Goal: Task Accomplishment & Management: Use online tool/utility

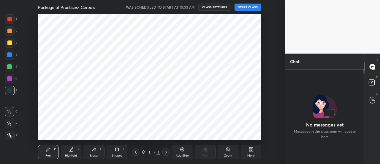
scroll to position [29569, 29434]
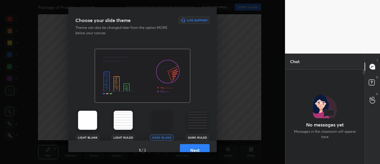
click at [192, 147] on button "Next" at bounding box center [195, 150] width 30 height 12
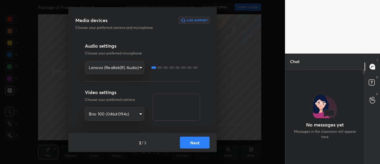
click at [198, 139] on button "Next" at bounding box center [195, 142] width 30 height 12
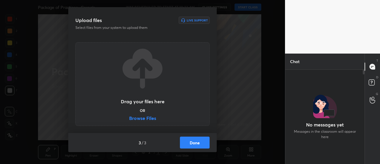
click at [198, 140] on button "Done" at bounding box center [195, 142] width 30 height 12
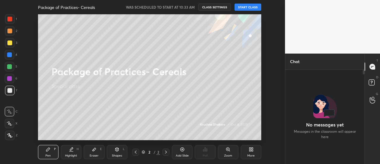
click at [249, 6] on button "START CLASS" at bounding box center [248, 7] width 27 height 7
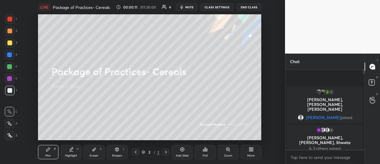
scroll to position [30, 0]
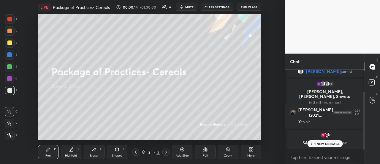
click at [250, 149] on icon at bounding box center [251, 149] width 5 height 5
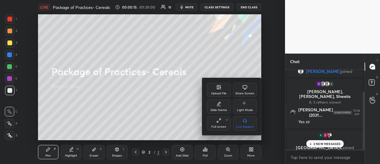
click at [219, 85] on icon at bounding box center [218, 87] width 5 height 5
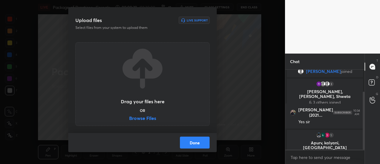
click at [142, 117] on label "Browse Files" at bounding box center [142, 119] width 27 height 6
click at [129, 117] on input "Browse Files" at bounding box center [129, 119] width 0 height 6
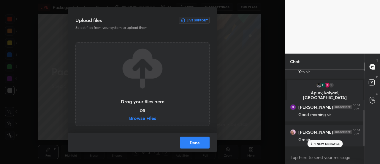
scroll to position [102, 0]
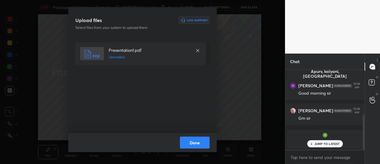
click at [200, 140] on button "Done" at bounding box center [195, 142] width 30 height 12
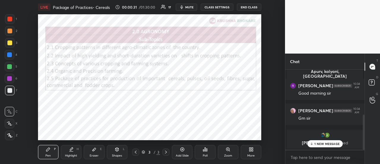
click at [251, 149] on icon at bounding box center [251, 149] width 5 height 5
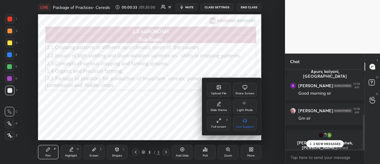
click at [217, 86] on icon at bounding box center [219, 87] width 4 height 4
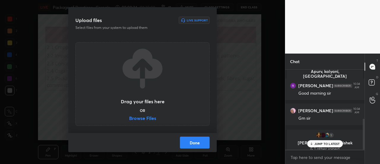
scroll to position [127, 0]
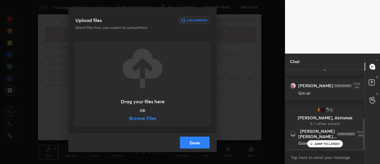
click at [150, 116] on label "Browse Files" at bounding box center [142, 119] width 27 height 6
click at [129, 116] on input "Browse Files" at bounding box center [129, 119] width 0 height 6
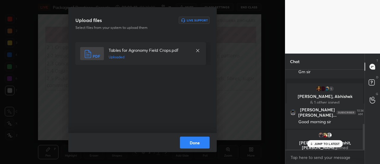
scroll to position [168, 0]
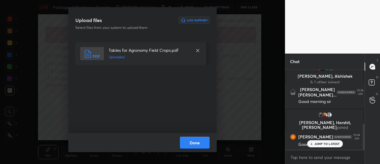
click at [197, 143] on button "Done" at bounding box center [195, 142] width 30 height 12
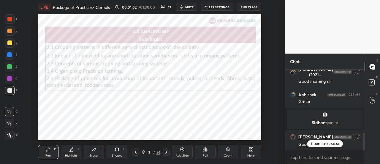
scroll to position [321, 0]
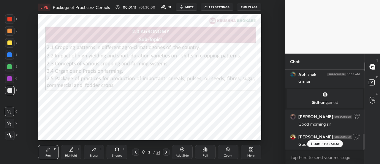
drag, startPoint x: 8, startPoint y: 17, endPoint x: 9, endPoint y: 20, distance: 3.0
click at [8, 18] on div at bounding box center [9, 19] width 5 height 5
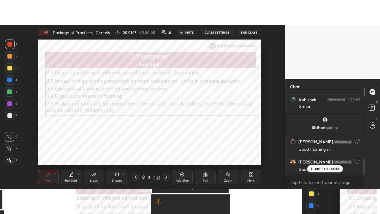
scroll to position [341, 0]
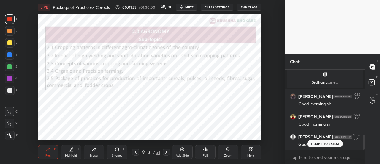
click at [252, 151] on div "More" at bounding box center [251, 152] width 20 height 14
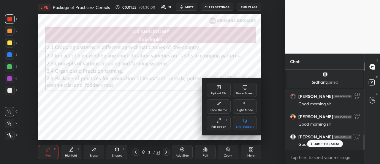
click at [222, 120] on div "Full screen F" at bounding box center [219, 123] width 24 height 14
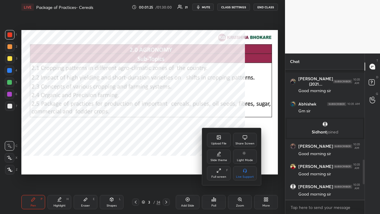
scroll to position [292, 0]
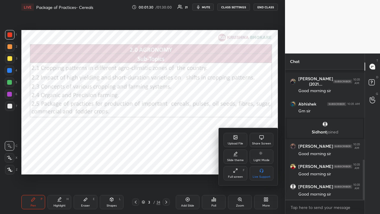
click at [153, 149] on div at bounding box center [190, 107] width 380 height 214
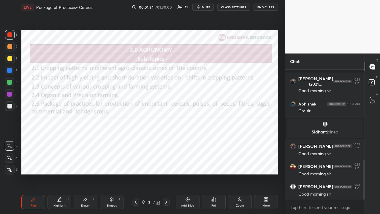
click at [10, 33] on div at bounding box center [9, 34] width 5 height 5
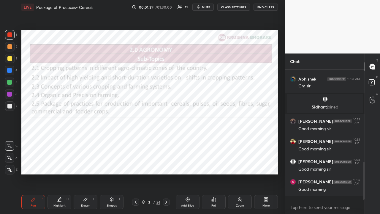
scroll to position [338, 0]
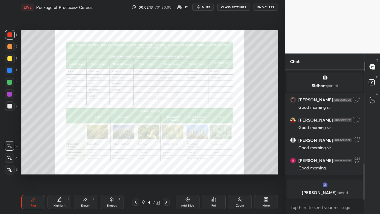
click at [10, 35] on div at bounding box center [9, 34] width 5 height 5
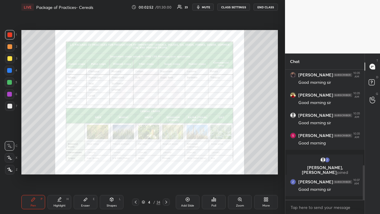
scroll to position [384, 0]
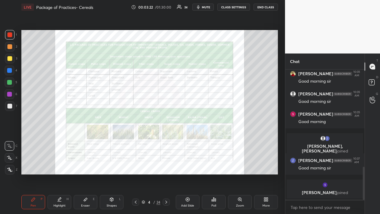
click at [187, 163] on div "Add Slide" at bounding box center [188, 202] width 24 height 14
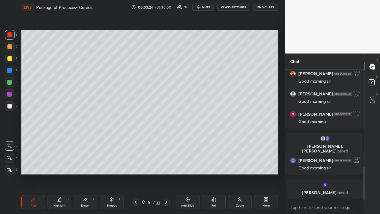
click at [265, 163] on icon at bounding box center [264, 197] width 1 height 1
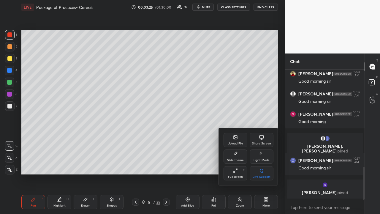
click at [236, 155] on icon at bounding box center [235, 153] width 5 height 5
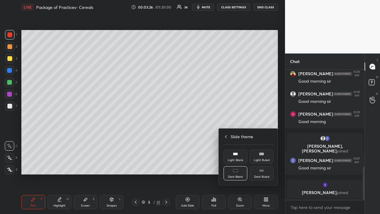
drag, startPoint x: 260, startPoint y: 170, endPoint x: 257, endPoint y: 170, distance: 3.0
click at [260, 163] on rect at bounding box center [261, 170] width 4 height 2
click at [185, 163] on div at bounding box center [190, 107] width 380 height 214
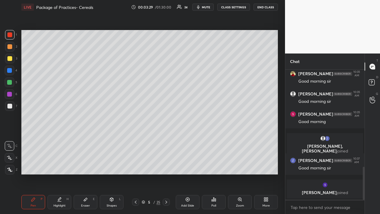
click at [186, 163] on icon at bounding box center [187, 199] width 5 height 5
click at [8, 106] on div at bounding box center [9, 106] width 5 height 5
click at [8, 158] on icon at bounding box center [9, 158] width 5 height 4
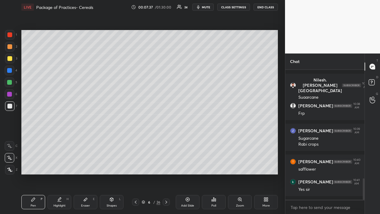
scroll to position [665, 0]
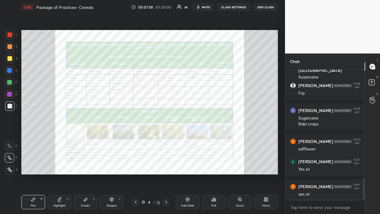
click at [9, 95] on div at bounding box center [9, 94] width 5 height 5
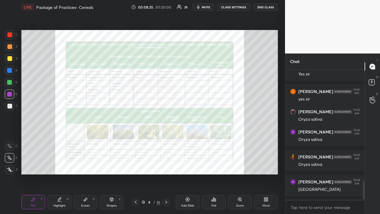
scroll to position [785, 0]
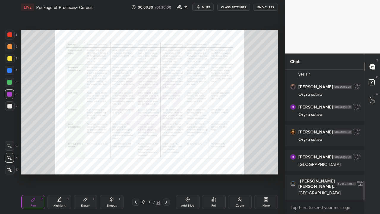
drag, startPoint x: 12, startPoint y: 195, endPoint x: 17, endPoint y: 197, distance: 5.8
click at [16, 163] on div "1 2 3 4 5 6 7 R O A L C X Z Erase all C X Z LIVE Package of Practices- Cereals …" at bounding box center [140, 107] width 280 height 214
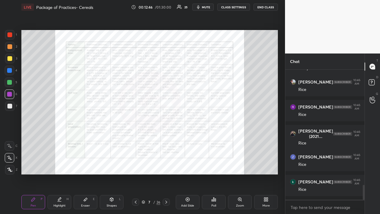
scroll to position [1016, 0]
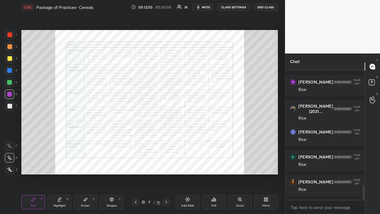
click at [9, 58] on div at bounding box center [9, 58] width 5 height 5
click at [9, 45] on div at bounding box center [9, 46] width 5 height 5
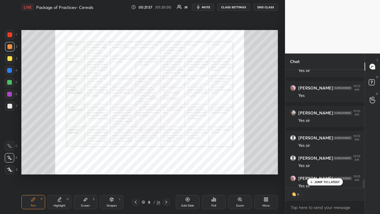
scroll to position [1647, 0]
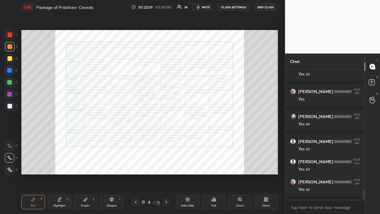
click at [186, 163] on div "Add Slide" at bounding box center [188, 202] width 24 height 14
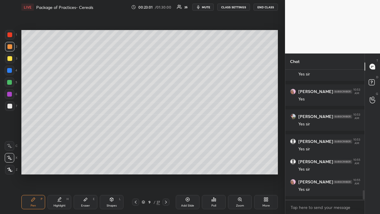
click at [7, 103] on div at bounding box center [10, 106] width 10 height 10
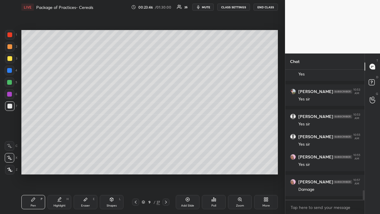
scroll to position [1697, 0]
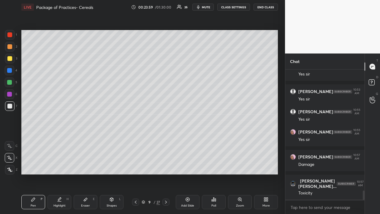
click at [135, 163] on icon at bounding box center [135, 202] width 5 height 5
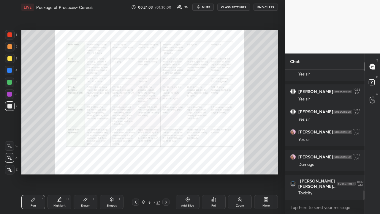
scroll to position [1733, 0]
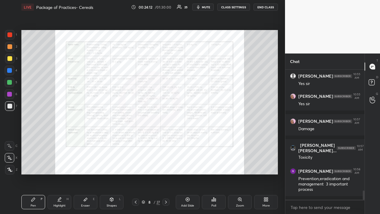
drag, startPoint x: 9, startPoint y: 56, endPoint x: 9, endPoint y: 60, distance: 3.3
click at [10, 58] on div at bounding box center [9, 58] width 5 height 5
click at [10, 34] on div at bounding box center [9, 34] width 5 height 5
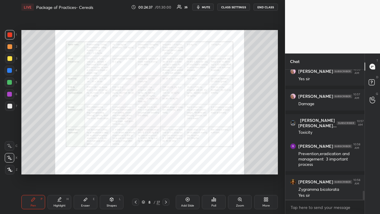
scroll to position [1764, 0]
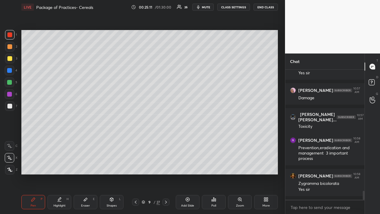
click at [166, 163] on icon at bounding box center [166, 202] width 5 height 5
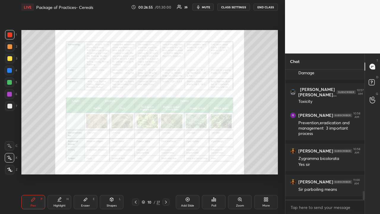
scroll to position [1814, 0]
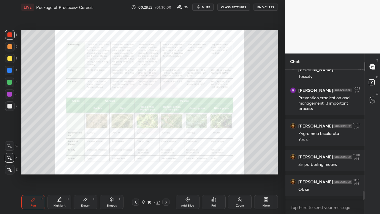
click at [135, 163] on icon at bounding box center [135, 202] width 5 height 5
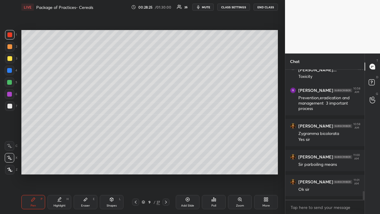
click at [135, 163] on icon at bounding box center [135, 202] width 5 height 5
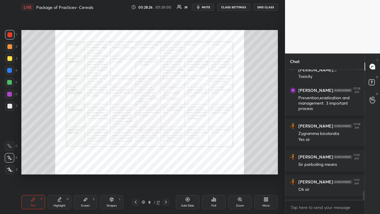
click at [135, 163] on icon at bounding box center [135, 202] width 5 height 5
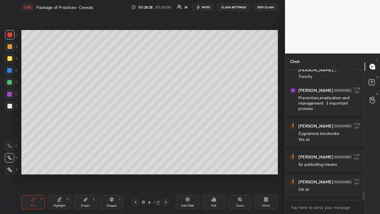
click at [166, 163] on icon at bounding box center [166, 202] width 5 height 5
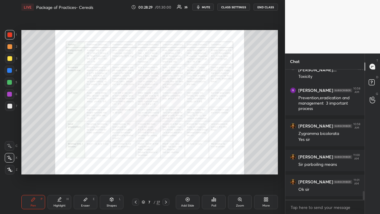
click at [136, 163] on icon at bounding box center [135, 202] width 5 height 5
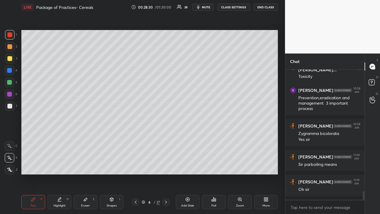
click at [136, 163] on icon at bounding box center [135, 202] width 5 height 5
click at [135, 163] on icon at bounding box center [136, 201] width 2 height 3
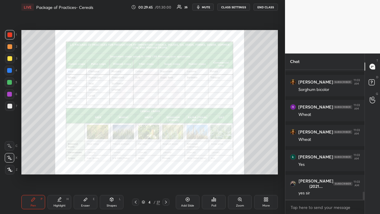
scroll to position [1963, 0]
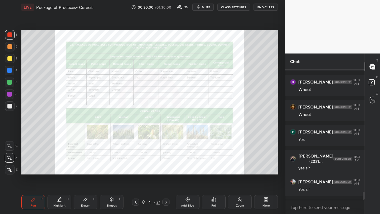
click at [165, 163] on icon at bounding box center [166, 202] width 5 height 5
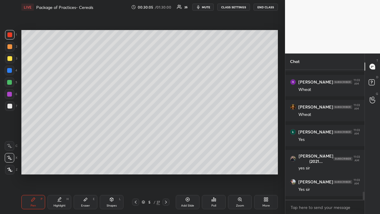
click at [164, 163] on icon at bounding box center [166, 202] width 5 height 5
click at [165, 163] on icon at bounding box center [166, 202] width 5 height 5
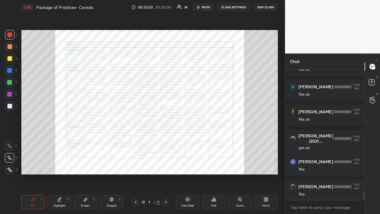
scroll to position [2208, 0]
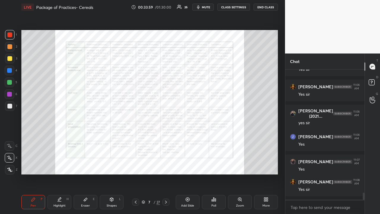
click at [166, 163] on icon at bounding box center [166, 202] width 5 height 5
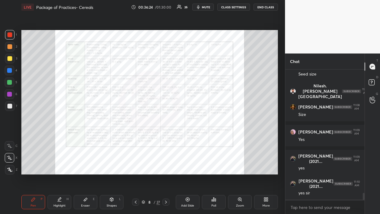
scroll to position [2373, 0]
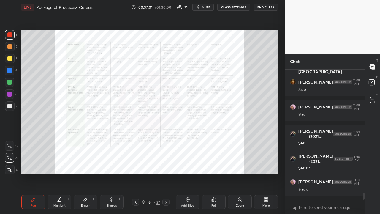
click at [166, 163] on icon at bounding box center [166, 202] width 5 height 5
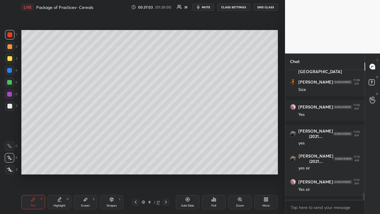
click at [167, 163] on icon at bounding box center [166, 202] width 5 height 5
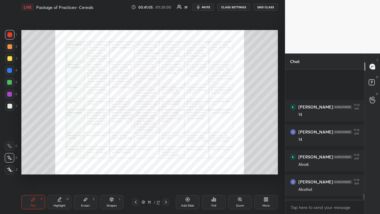
scroll to position [2738, 0]
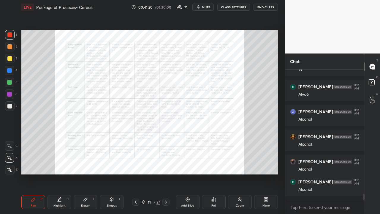
click at [134, 163] on icon at bounding box center [135, 202] width 5 height 5
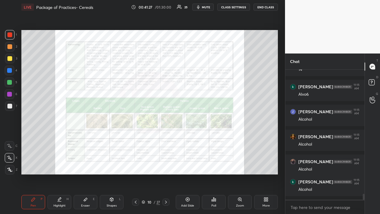
click at [166, 163] on icon at bounding box center [166, 202] width 5 height 5
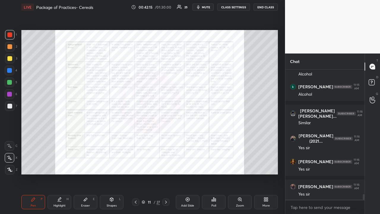
scroll to position [2858, 0]
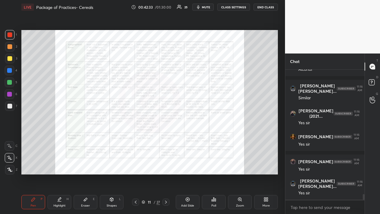
click at [165, 163] on icon at bounding box center [166, 202] width 5 height 5
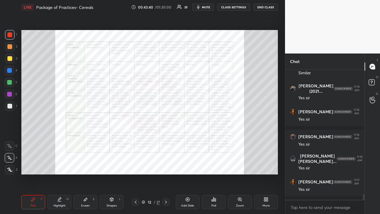
scroll to position [2924, 0]
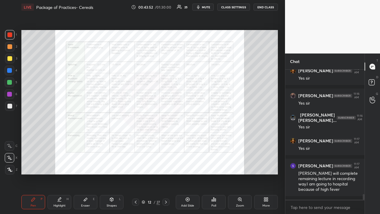
click at [166, 163] on icon at bounding box center [166, 202] width 5 height 5
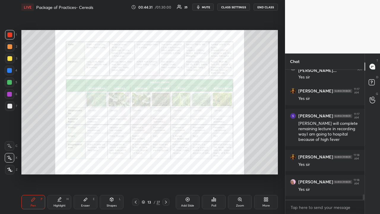
scroll to position [2999, 0]
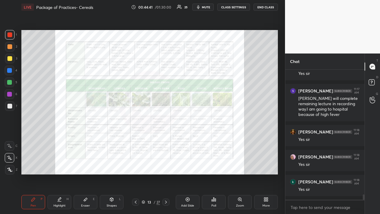
click at [135, 163] on icon at bounding box center [135, 202] width 5 height 5
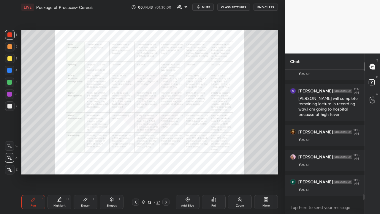
click at [136, 163] on icon at bounding box center [135, 202] width 5 height 5
click at [135, 163] on icon at bounding box center [135, 202] width 5 height 5
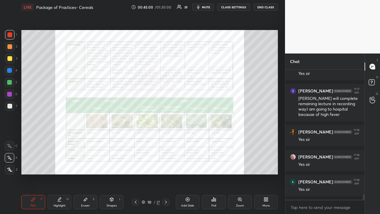
click at [167, 163] on icon at bounding box center [166, 202] width 5 height 5
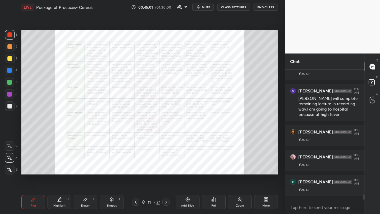
click at [167, 163] on icon at bounding box center [166, 202] width 5 height 5
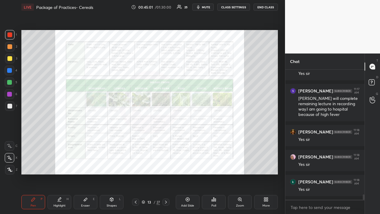
click at [167, 163] on icon at bounding box center [166, 202] width 5 height 5
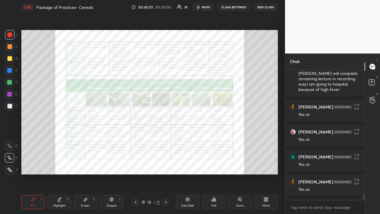
click at [167, 163] on icon at bounding box center [166, 202] width 5 height 5
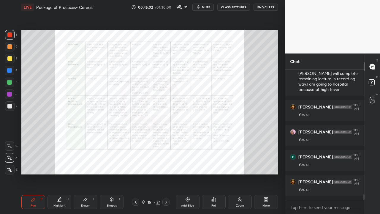
click at [167, 163] on icon at bounding box center [166, 202] width 5 height 5
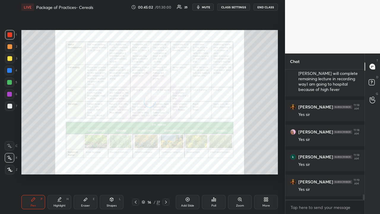
click at [169, 163] on div at bounding box center [165, 201] width 7 height 7
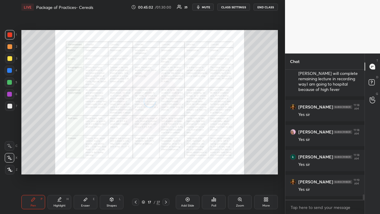
click at [168, 163] on div at bounding box center [165, 201] width 7 height 7
click at [168, 163] on icon at bounding box center [166, 202] width 5 height 5
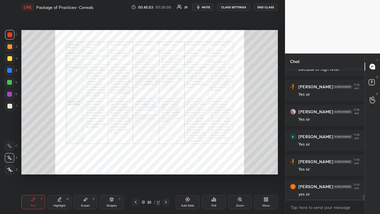
click at [168, 163] on div at bounding box center [165, 201] width 7 height 7
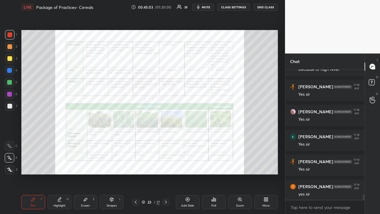
click at [168, 163] on div at bounding box center [165, 201] width 7 height 7
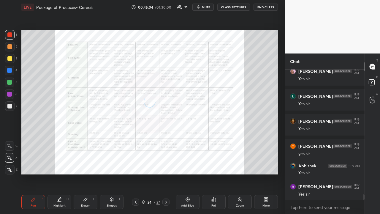
click at [168, 163] on div at bounding box center [165, 201] width 7 height 7
click at [169, 163] on div at bounding box center [165, 201] width 7 height 7
click at [167, 163] on div at bounding box center [165, 201] width 7 height 7
click at [167, 163] on icon at bounding box center [166, 202] width 5 height 5
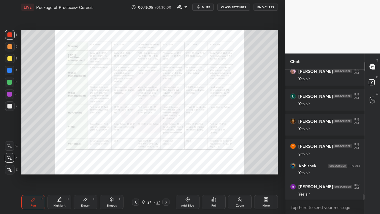
click at [168, 163] on div at bounding box center [165, 201] width 7 height 7
click at [167, 163] on icon at bounding box center [166, 202] width 5 height 5
click at [191, 163] on div "Add Slide" at bounding box center [188, 202] width 24 height 14
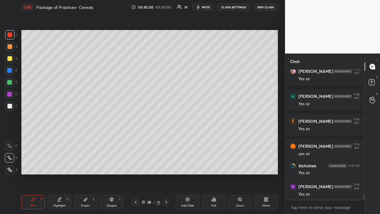
click at [268, 163] on icon at bounding box center [266, 199] width 5 height 5
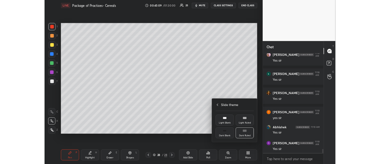
scroll to position [3104, 0]
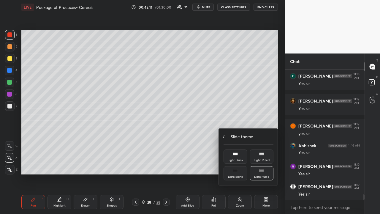
click at [224, 137] on icon at bounding box center [223, 136] width 5 height 5
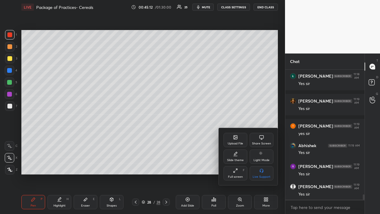
click at [234, 140] on div "Upload File" at bounding box center [236, 140] width 24 height 14
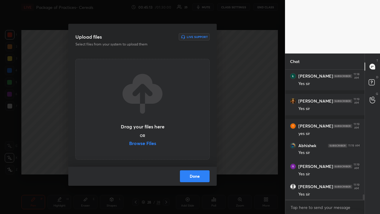
drag, startPoint x: 137, startPoint y: 142, endPoint x: 137, endPoint y: 105, distance: 36.5
click at [137, 142] on label "Browse Files" at bounding box center [142, 144] width 27 height 6
click at [129, 142] on input "Browse Files" at bounding box center [129, 144] width 0 height 6
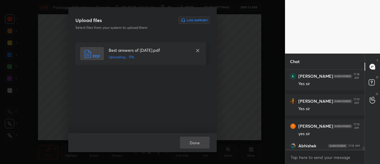
scroll to position [3179, 0]
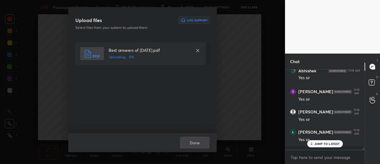
click at [321, 143] on p "JUMP TO LATEST" at bounding box center [327, 144] width 26 height 4
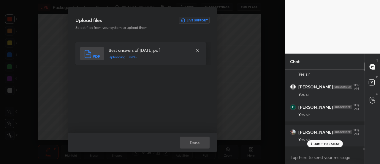
click at [315, 143] on p "JUMP TO LATEST" at bounding box center [327, 144] width 26 height 4
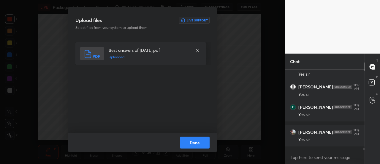
click at [195, 142] on button "Done" at bounding box center [195, 142] width 30 height 12
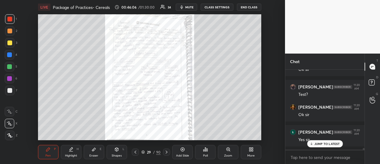
scroll to position [3305, 0]
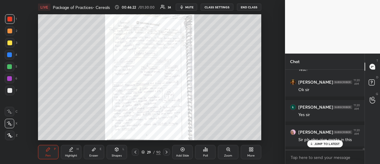
click at [164, 152] on icon at bounding box center [166, 151] width 5 height 5
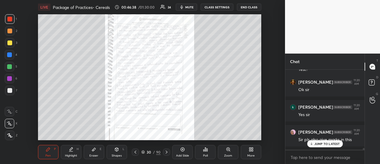
click at [164, 151] on icon at bounding box center [166, 151] width 5 height 5
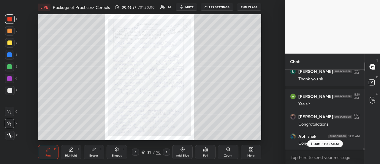
scroll to position [3411, 0]
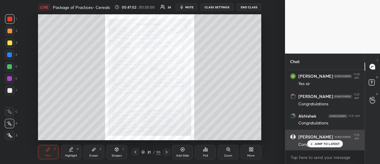
click at [322, 145] on p "JUMP TO LATEST" at bounding box center [327, 144] width 26 height 4
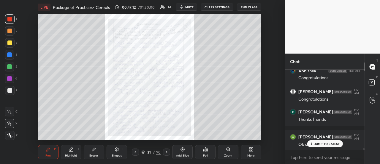
scroll to position [3486, 0]
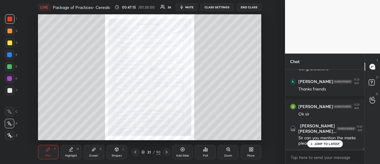
drag, startPoint x: 318, startPoint y: 144, endPoint x: 314, endPoint y: 144, distance: 3.3
click at [318, 145] on p "JUMP TO LATEST" at bounding box center [327, 144] width 26 height 4
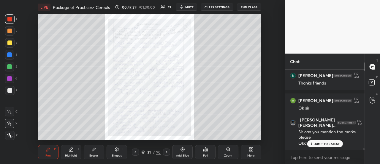
scroll to position [3512, 0]
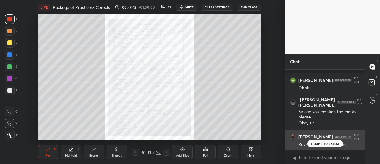
click at [320, 143] on p "JUMP TO LATEST" at bounding box center [327, 144] width 26 height 4
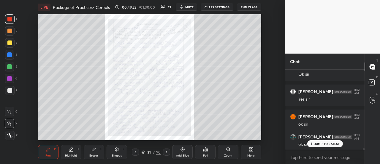
scroll to position [3698, 0]
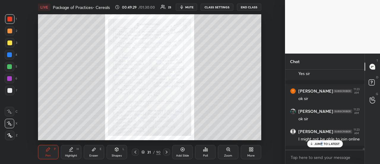
drag, startPoint x: 322, startPoint y: 142, endPoint x: 284, endPoint y: 135, distance: 38.6
click at [320, 143] on p "JUMP TO LATEST" at bounding box center [327, 144] width 26 height 4
click at [167, 151] on icon at bounding box center [166, 151] width 5 height 5
click at [135, 152] on icon at bounding box center [136, 151] width 2 height 3
click at [167, 150] on div at bounding box center [166, 151] width 7 height 7
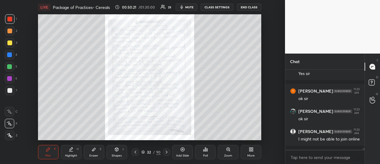
scroll to position [3718, 0]
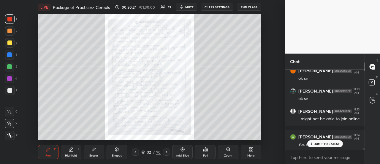
click at [165, 152] on icon at bounding box center [166, 151] width 5 height 5
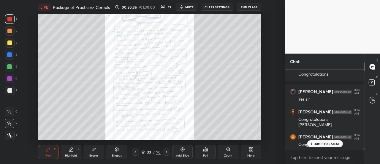
scroll to position [3989, 0]
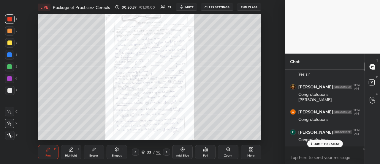
click at [181, 146] on div "LIVE Package of Practices- Cereals 00:50:37 / 01:30:00 23 mute CLASS SETTINGS E…" at bounding box center [149, 82] width 261 height 164
click at [167, 151] on icon at bounding box center [166, 151] width 5 height 5
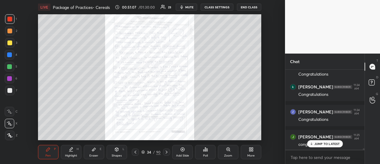
scroll to position [4055, 0]
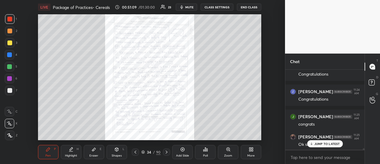
click at [166, 154] on div at bounding box center [166, 151] width 7 height 7
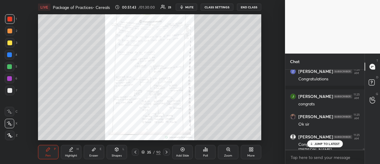
scroll to position [4100, 0]
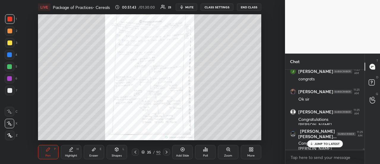
click at [135, 152] on icon at bounding box center [135, 151] width 5 height 5
click at [137, 152] on icon at bounding box center [135, 151] width 5 height 5
click at [133, 152] on div at bounding box center [135, 151] width 7 height 7
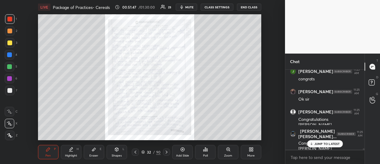
click at [134, 153] on icon at bounding box center [135, 151] width 5 height 5
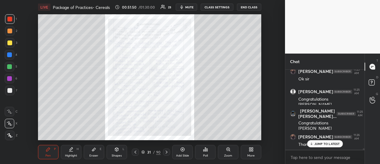
click at [136, 151] on icon at bounding box center [135, 151] width 5 height 5
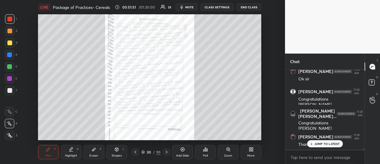
click at [136, 153] on icon at bounding box center [135, 151] width 5 height 5
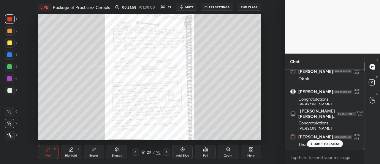
click at [166, 152] on icon at bounding box center [166, 151] width 5 height 5
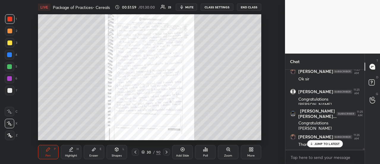
click at [166, 153] on icon at bounding box center [166, 151] width 5 height 5
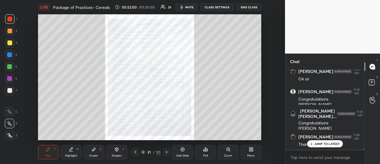
click at [166, 153] on icon at bounding box center [166, 151] width 5 height 5
click at [167, 153] on icon at bounding box center [166, 151] width 5 height 5
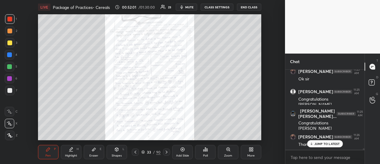
click at [167, 154] on div at bounding box center [166, 151] width 7 height 7
click at [168, 154] on div at bounding box center [166, 151] width 7 height 7
click at [167, 150] on icon at bounding box center [166, 151] width 5 height 5
click at [166, 150] on icon at bounding box center [166, 151] width 5 height 5
click at [127, 141] on div "LIVE Package of Practices- Cereals 00:53:01 / 01:30:00 23 mute CLASS SETTINGS E…" at bounding box center [149, 82] width 261 height 164
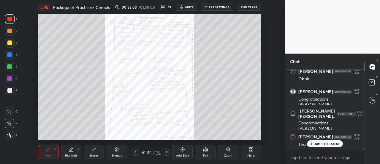
click at [166, 152] on icon at bounding box center [166, 151] width 5 height 5
click at [168, 151] on icon at bounding box center [166, 151] width 5 height 5
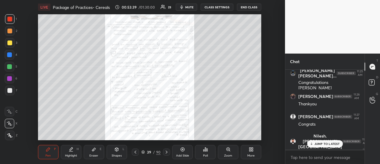
scroll to position [4181, 0]
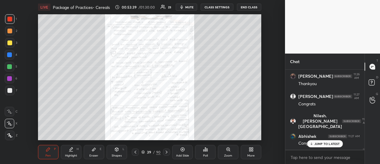
drag, startPoint x: 166, startPoint y: 153, endPoint x: 163, endPoint y: 147, distance: 6.9
click at [166, 153] on icon at bounding box center [166, 151] width 5 height 5
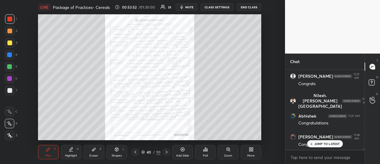
scroll to position [4226, 0]
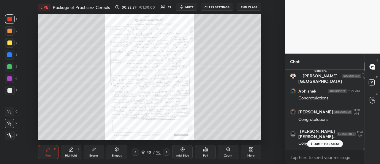
click at [166, 151] on icon at bounding box center [166, 151] width 5 height 5
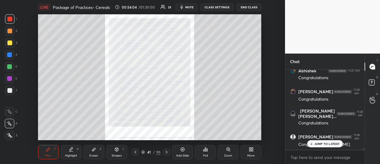
scroll to position [4266, 0]
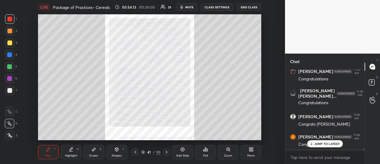
click at [168, 154] on div at bounding box center [166, 151] width 7 height 7
click at [136, 151] on icon at bounding box center [135, 151] width 5 height 5
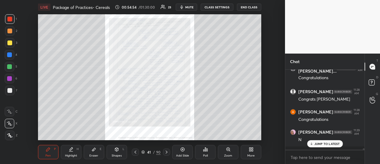
scroll to position [4311, 0]
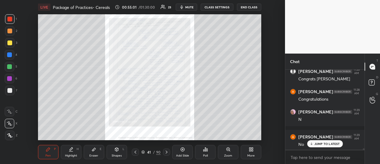
drag, startPoint x: 167, startPoint y: 152, endPoint x: 168, endPoint y: 145, distance: 7.6
click at [167, 151] on icon at bounding box center [167, 151] width 2 height 3
click at [137, 152] on icon at bounding box center [135, 151] width 5 height 5
click at [168, 148] on div "Pen P Highlight H Eraser E Shapes L 41 / 90 Add Slide Poll Zoom More" at bounding box center [150, 152] width 224 height 24
click at [168, 151] on icon at bounding box center [166, 151] width 5 height 5
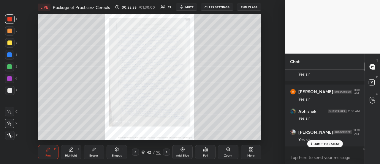
scroll to position [4487, 0]
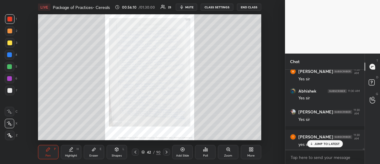
click at [166, 152] on icon at bounding box center [166, 151] width 5 height 5
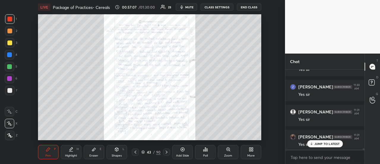
scroll to position [4668, 0]
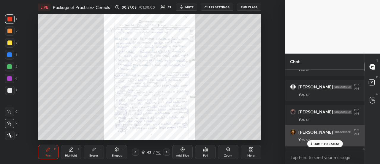
click at [317, 143] on p "JUMP TO LATEST" at bounding box center [327, 144] width 26 height 4
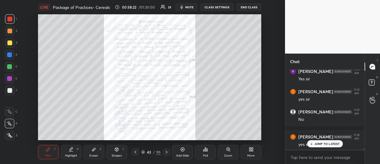
scroll to position [4759, 0]
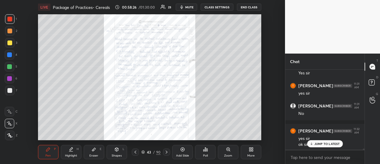
click at [167, 151] on icon at bounding box center [166, 151] width 5 height 5
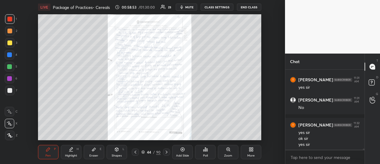
scroll to position [4785, 0]
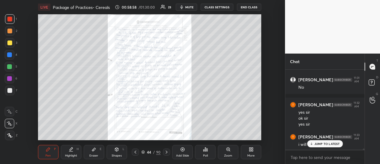
click at [167, 153] on icon at bounding box center [166, 151] width 5 height 5
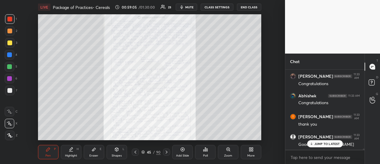
scroll to position [4911, 0]
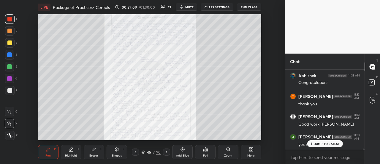
click at [169, 152] on div at bounding box center [166, 151] width 7 height 7
click at [167, 151] on icon at bounding box center [167, 151] width 2 height 3
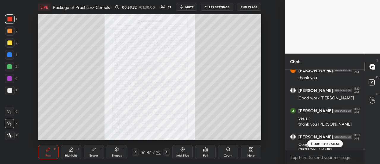
scroll to position [4957, 0]
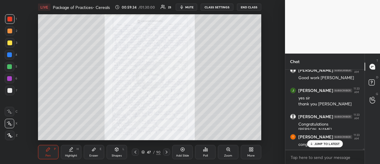
click at [164, 152] on icon at bounding box center [166, 151] width 5 height 5
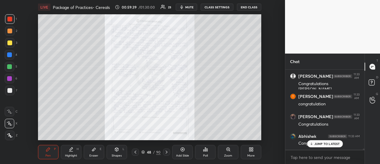
scroll to position [5018, 0]
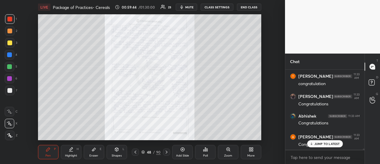
click at [137, 152] on icon at bounding box center [135, 151] width 5 height 5
click at [165, 152] on icon at bounding box center [166, 151] width 5 height 5
click at [134, 152] on icon at bounding box center [135, 151] width 5 height 5
click at [166, 153] on icon at bounding box center [167, 151] width 2 height 3
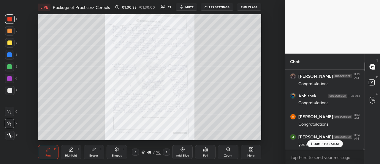
click at [136, 153] on icon at bounding box center [135, 151] width 5 height 5
drag, startPoint x: 167, startPoint y: 150, endPoint x: 165, endPoint y: 152, distance: 3.4
click at [167, 150] on icon at bounding box center [166, 151] width 5 height 5
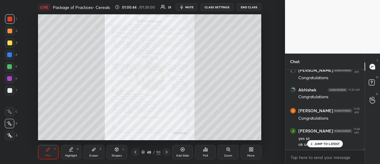
click at [167, 151] on icon at bounding box center [166, 151] width 5 height 5
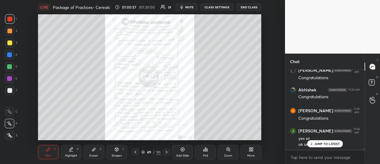
click at [167, 151] on icon at bounding box center [166, 151] width 5 height 5
click at [132, 152] on div "50 / 90" at bounding box center [150, 151] width 43 height 7
click at [136, 150] on icon at bounding box center [135, 151] width 5 height 5
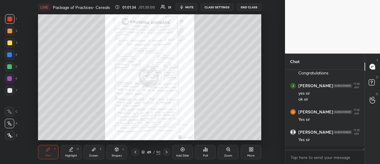
scroll to position [5109, 0]
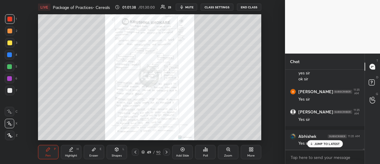
click at [166, 152] on icon at bounding box center [166, 151] width 5 height 5
click at [134, 153] on icon at bounding box center [135, 151] width 5 height 5
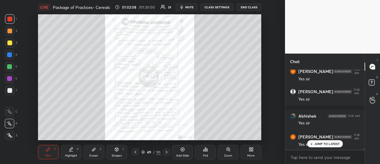
scroll to position [5155, 0]
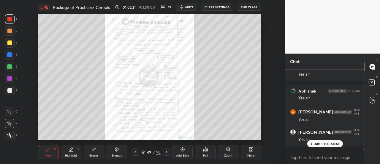
click at [168, 152] on icon at bounding box center [166, 151] width 5 height 5
click at [167, 151] on icon at bounding box center [166, 151] width 5 height 5
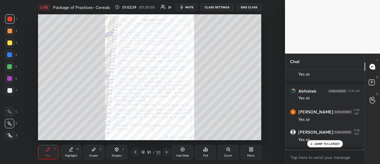
click at [167, 152] on icon at bounding box center [166, 151] width 5 height 5
click at [135, 152] on icon at bounding box center [135, 151] width 5 height 5
click at [166, 152] on icon at bounding box center [166, 151] width 5 height 5
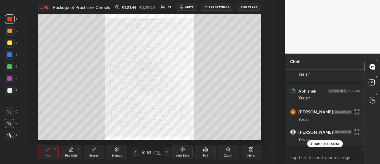
click at [165, 152] on icon at bounding box center [166, 151] width 5 height 5
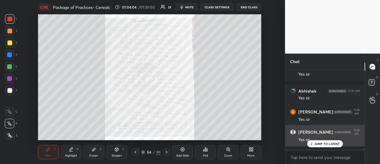
drag, startPoint x: 322, startPoint y: 143, endPoint x: 318, endPoint y: 145, distance: 4.0
click at [320, 144] on p "JUMP TO LATEST" at bounding box center [327, 144] width 26 height 4
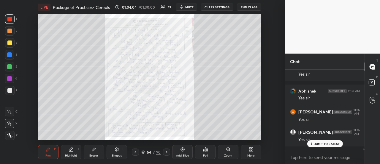
scroll to position [5179, 0]
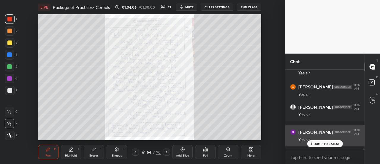
click at [309, 146] on div "JUMP TO LATEST" at bounding box center [325, 143] width 36 height 7
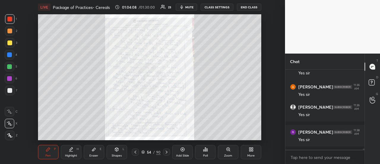
click at [132, 152] on div at bounding box center [135, 151] width 7 height 7
click at [166, 151] on icon at bounding box center [166, 151] width 5 height 5
click at [167, 152] on icon at bounding box center [166, 151] width 5 height 5
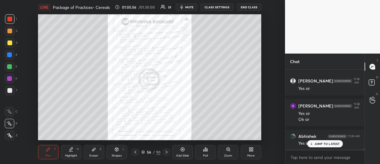
scroll to position [5226, 0]
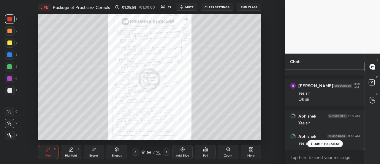
click at [168, 153] on icon at bounding box center [166, 151] width 5 height 5
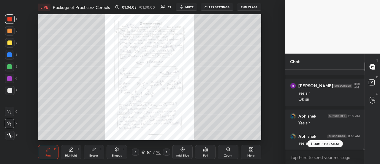
scroll to position [5251, 0]
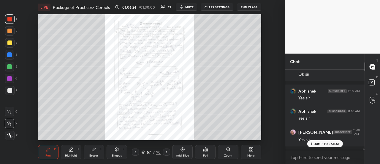
click at [166, 153] on icon at bounding box center [167, 151] width 2 height 3
click at [136, 154] on icon at bounding box center [135, 151] width 5 height 5
drag, startPoint x: 166, startPoint y: 153, endPoint x: 166, endPoint y: 142, distance: 11.0
click at [166, 152] on icon at bounding box center [166, 151] width 5 height 5
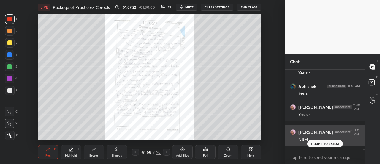
click at [313, 143] on div "JUMP TO LATEST" at bounding box center [325, 143] width 36 height 7
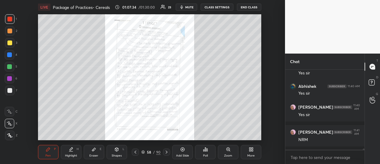
scroll to position [5301, 0]
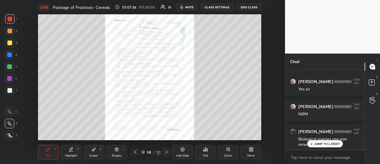
click at [328, 145] on p "JUMP TO LATEST" at bounding box center [327, 144] width 26 height 4
click at [134, 153] on icon at bounding box center [135, 151] width 5 height 5
click at [168, 151] on icon at bounding box center [166, 151] width 5 height 5
click at [167, 152] on icon at bounding box center [166, 151] width 5 height 5
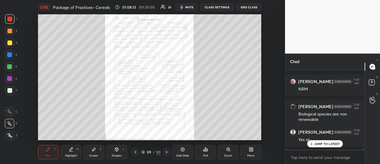
click at [164, 152] on icon at bounding box center [166, 151] width 5 height 5
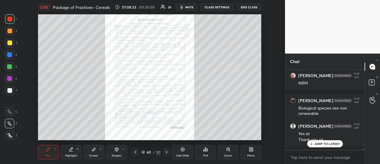
click at [135, 153] on icon at bounding box center [135, 151] width 5 height 5
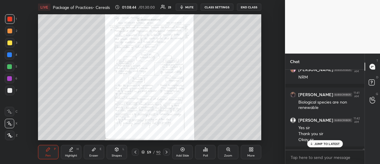
click at [165, 152] on icon at bounding box center [166, 151] width 5 height 5
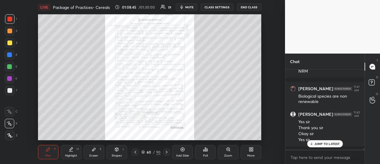
click at [167, 152] on icon at bounding box center [166, 151] width 5 height 5
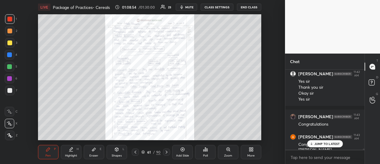
scroll to position [5409, 0]
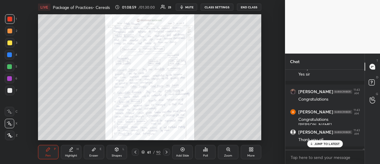
click at [165, 153] on div at bounding box center [166, 151] width 7 height 7
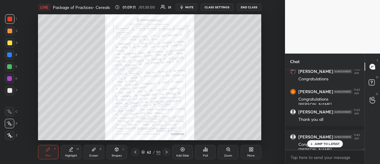
click at [137, 154] on icon at bounding box center [135, 151] width 5 height 5
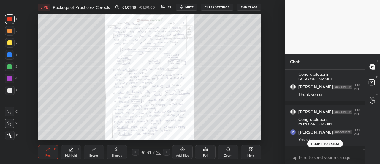
click at [167, 152] on icon at bounding box center [166, 151] width 5 height 5
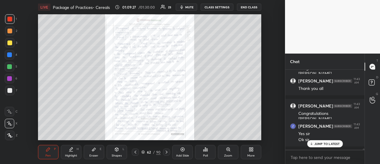
click at [167, 151] on icon at bounding box center [166, 151] width 5 height 5
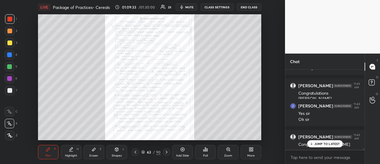
scroll to position [5506, 0]
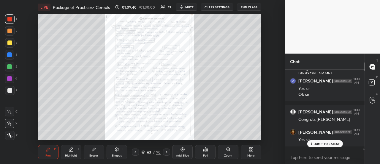
click at [164, 154] on icon at bounding box center [166, 151] width 5 height 5
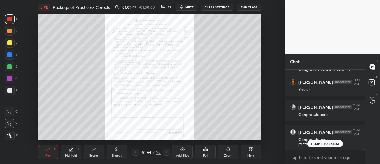
scroll to position [5576, 0]
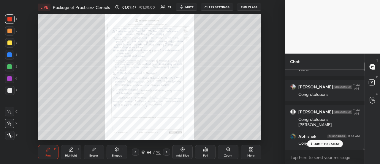
click at [166, 154] on icon at bounding box center [166, 151] width 5 height 5
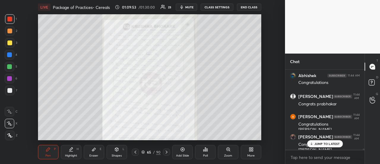
scroll to position [5661, 0]
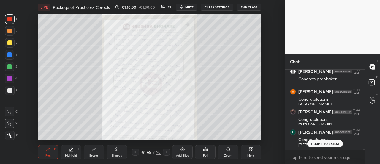
click at [167, 152] on icon at bounding box center [167, 151] width 2 height 3
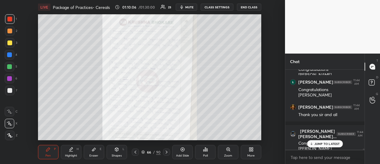
scroll to position [5736, 0]
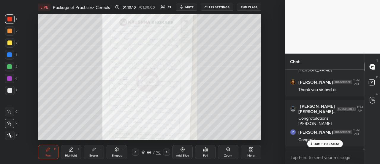
click at [135, 152] on icon at bounding box center [136, 151] width 2 height 3
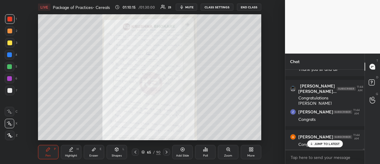
click at [165, 152] on icon at bounding box center [166, 151] width 5 height 5
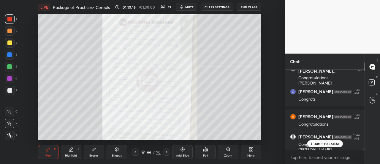
click at [165, 152] on icon at bounding box center [166, 151] width 5 height 5
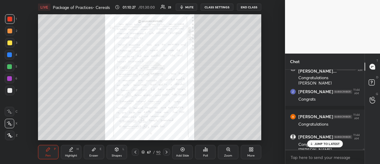
scroll to position [5797, 0]
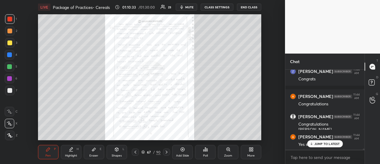
click at [165, 152] on icon at bounding box center [166, 151] width 5 height 5
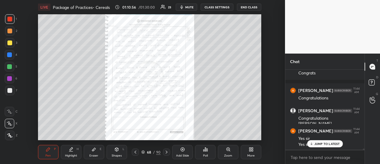
click at [165, 152] on icon at bounding box center [166, 151] width 5 height 5
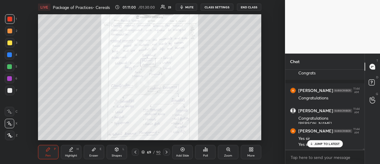
scroll to position [5823, 0]
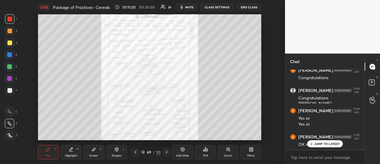
click at [167, 154] on icon at bounding box center [166, 151] width 5 height 5
click at [134, 150] on icon at bounding box center [135, 151] width 5 height 5
click at [166, 149] on div at bounding box center [166, 151] width 7 height 7
click at [166, 152] on icon at bounding box center [166, 151] width 5 height 5
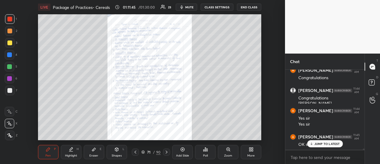
scroll to position [5843, 0]
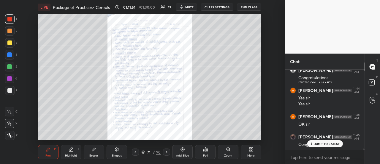
click at [166, 151] on icon at bounding box center [166, 151] width 5 height 5
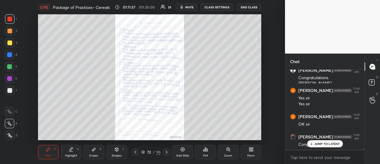
click at [135, 153] on icon at bounding box center [135, 151] width 5 height 5
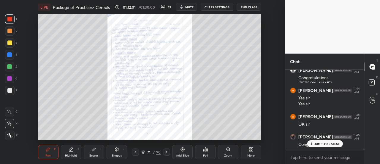
click at [164, 151] on icon at bounding box center [166, 151] width 5 height 5
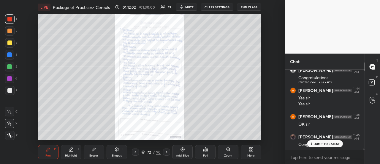
click at [165, 152] on icon at bounding box center [166, 151] width 5 height 5
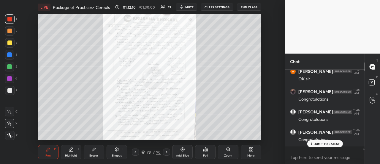
scroll to position [5908, 0]
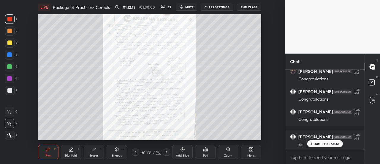
click at [165, 151] on icon at bounding box center [166, 151] width 5 height 5
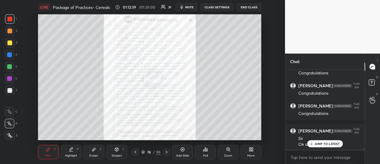
click at [167, 153] on icon at bounding box center [166, 151] width 5 height 5
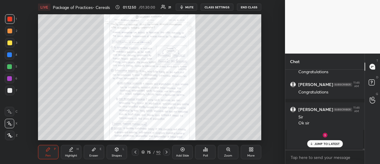
drag, startPoint x: 163, startPoint y: 151, endPoint x: 162, endPoint y: 145, distance: 5.8
click at [163, 151] on div at bounding box center [166, 151] width 7 height 7
click at [166, 151] on icon at bounding box center [166, 151] width 5 height 5
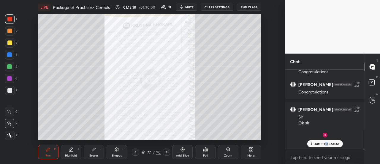
click at [326, 144] on p "JUMP TO LATEST" at bounding box center [327, 144] width 26 height 4
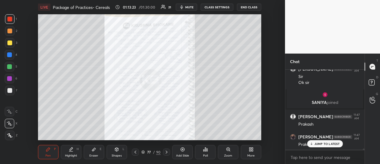
scroll to position [5996, 0]
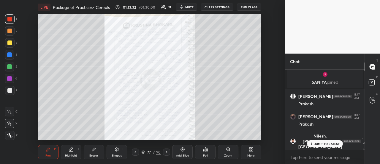
click at [165, 151] on icon at bounding box center [166, 151] width 5 height 5
click at [165, 152] on icon at bounding box center [166, 151] width 5 height 5
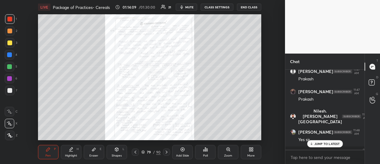
scroll to position [6027, 0]
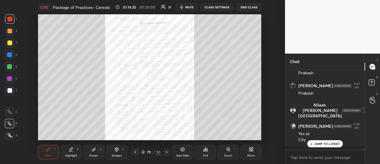
click at [166, 152] on icon at bounding box center [166, 151] width 5 height 5
click at [164, 152] on icon at bounding box center [166, 151] width 5 height 5
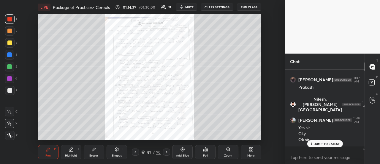
drag, startPoint x: 164, startPoint y: 151, endPoint x: 161, endPoint y: 145, distance: 6.1
click at [164, 150] on icon at bounding box center [166, 151] width 5 height 5
click at [166, 149] on div at bounding box center [166, 151] width 7 height 7
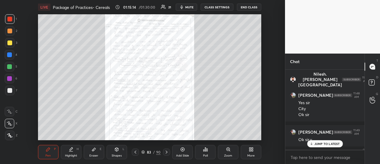
click at [164, 151] on div at bounding box center [166, 151] width 7 height 7
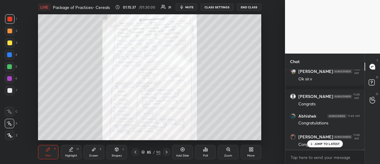
scroll to position [6143, 0]
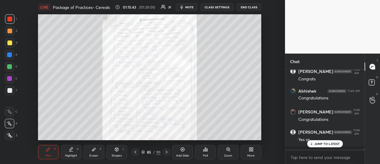
click at [166, 151] on icon at bounding box center [167, 151] width 2 height 3
click at [163, 152] on div at bounding box center [166, 151] width 7 height 7
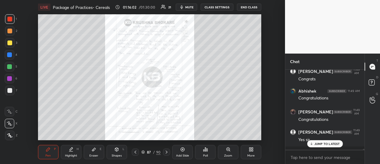
scroll to position [6168, 0]
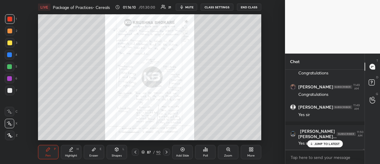
click at [167, 154] on icon at bounding box center [166, 151] width 5 height 5
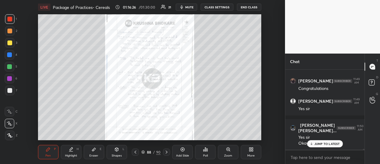
click at [163, 151] on div at bounding box center [166, 151] width 7 height 7
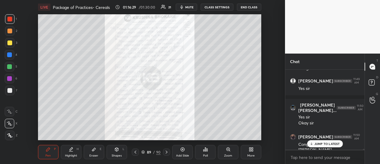
scroll to position [6219, 0]
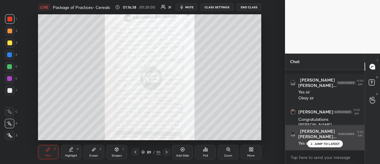
click at [319, 145] on p "JUMP TO LATEST" at bounding box center [327, 144] width 26 height 4
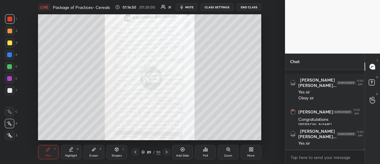
click at [165, 153] on icon at bounding box center [166, 151] width 5 height 5
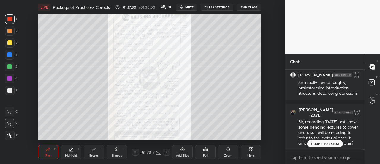
scroll to position [6326, 0]
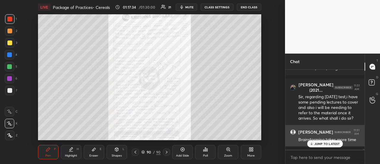
drag, startPoint x: 315, startPoint y: 144, endPoint x: 308, endPoint y: 143, distance: 7.2
click at [315, 144] on p "JUMP TO LATEST" at bounding box center [327, 144] width 26 height 4
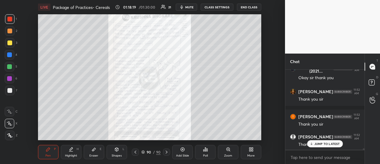
scroll to position [4257, 0]
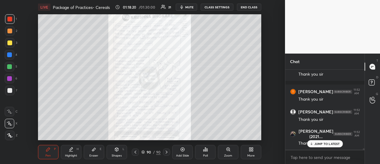
click at [251, 8] on button "END CLASS" at bounding box center [249, 7] width 24 height 7
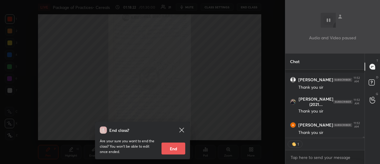
scroll to position [4314, 0]
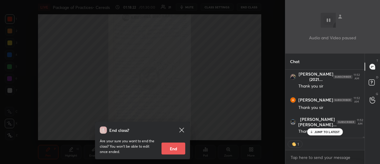
click at [167, 148] on button "End" at bounding box center [174, 148] width 24 height 12
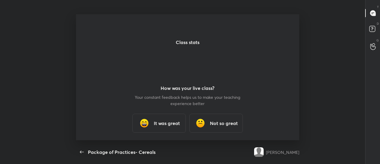
scroll to position [0, 0]
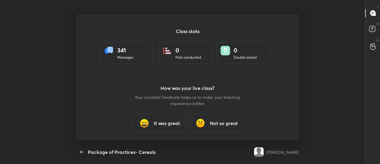
type textarea "x"
click at [164, 121] on h3 "It was great" at bounding box center [167, 122] width 26 height 7
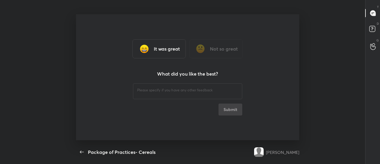
click at [160, 93] on div "​" at bounding box center [187, 90] width 109 height 17
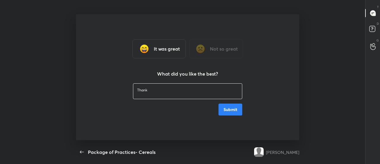
type textarea "Thanks"
type textarea "x"
type textarea "Thanks"
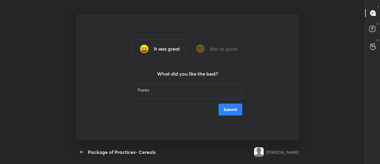
click at [235, 107] on button "Submit" at bounding box center [231, 109] width 24 height 12
